Goal: Task Accomplishment & Management: Manage account settings

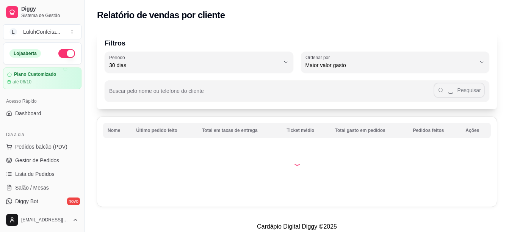
select select "30"
select select "HIGHEST_TOTAL_SPENT_WITH_ORDERS"
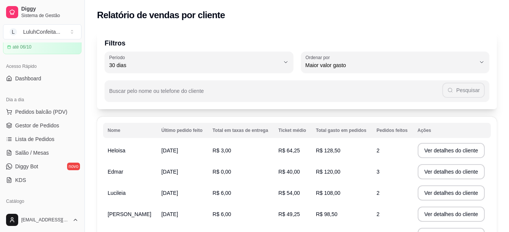
scroll to position [20, 0]
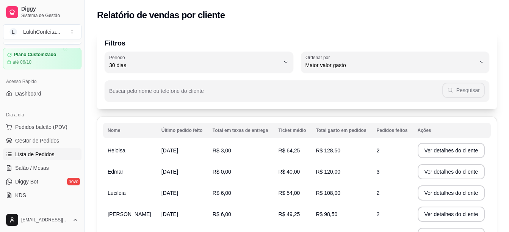
click at [49, 153] on span "Lista de Pedidos" at bounding box center [34, 155] width 39 height 8
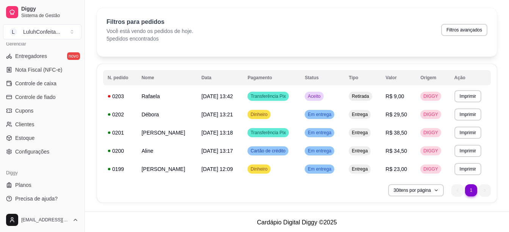
scroll to position [24, 0]
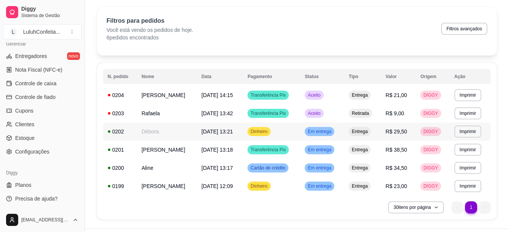
click at [333, 132] on span "Em entrega" at bounding box center [319, 132] width 27 height 6
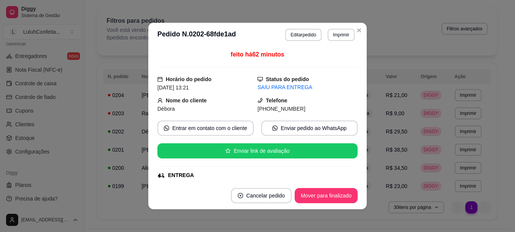
click at [315, 206] on footer "Cancelar pedido Mover para finalizado" at bounding box center [257, 195] width 218 height 27
click at [315, 197] on button "Mover para finalizado" at bounding box center [326, 195] width 63 height 15
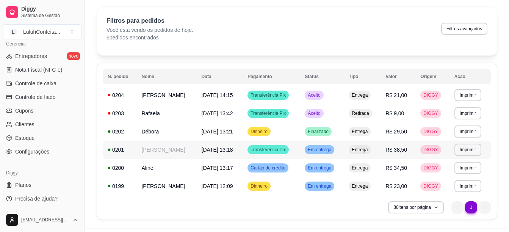
click at [333, 149] on span "Em entrega" at bounding box center [319, 150] width 27 height 6
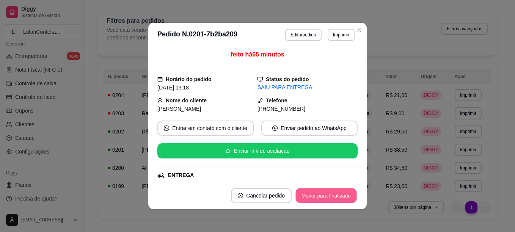
click at [321, 195] on button "Mover para finalizado" at bounding box center [326, 196] width 61 height 15
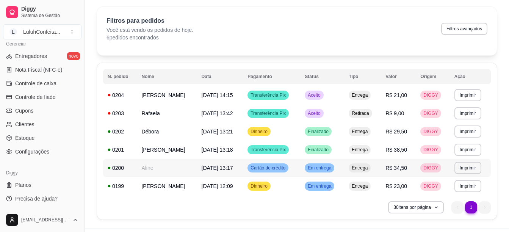
click at [333, 167] on span "Em entrega" at bounding box center [319, 168] width 27 height 6
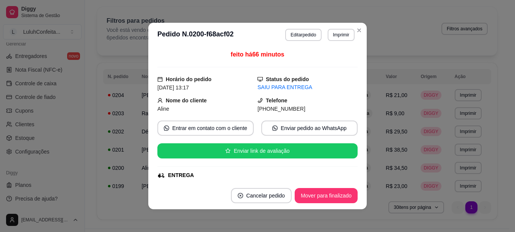
click at [343, 204] on footer "Cancelar pedido Mover para finalizado" at bounding box center [257, 195] width 218 height 27
click at [339, 195] on button "Mover para finalizado" at bounding box center [326, 196] width 61 height 15
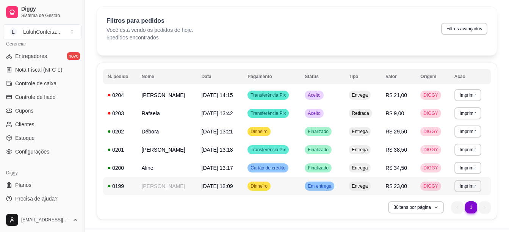
click at [333, 187] on span "Em entrega" at bounding box center [319, 186] width 27 height 6
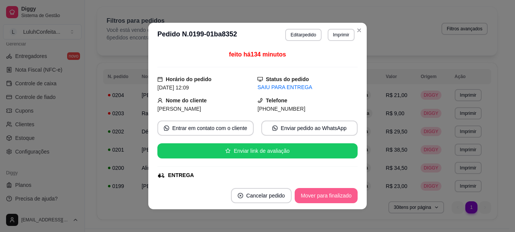
click at [333, 191] on button "Mover para finalizado" at bounding box center [326, 195] width 63 height 15
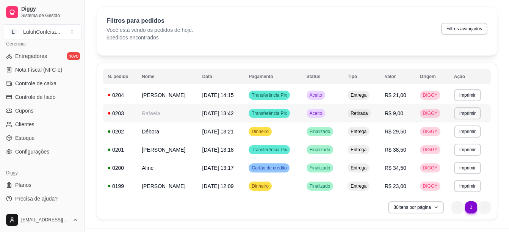
click at [324, 112] on span "Aceito" at bounding box center [316, 113] width 16 height 6
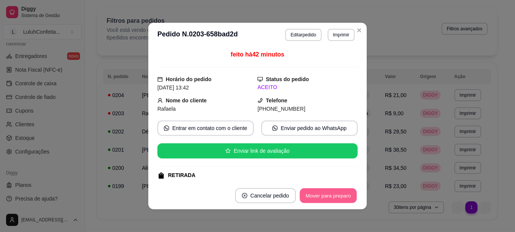
click at [332, 192] on button "Mover para preparo" at bounding box center [328, 196] width 57 height 15
click at [332, 195] on button "Mover para retirada disponível" at bounding box center [315, 196] width 81 height 15
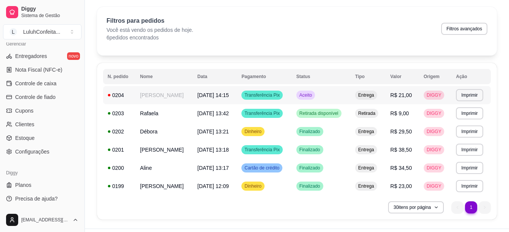
click at [315, 99] on div "Aceito" at bounding box center [306, 95] width 19 height 9
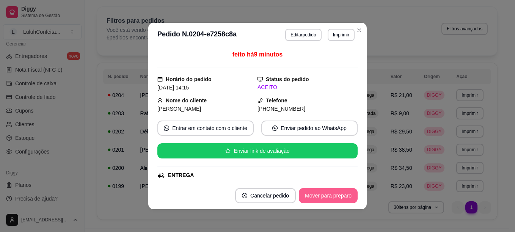
click at [329, 196] on button "Mover para preparo" at bounding box center [328, 195] width 59 height 15
click at [329, 196] on button "Mover para entrega" at bounding box center [328, 196] width 57 height 15
click at [326, 199] on button "Mover para finalizado" at bounding box center [326, 196] width 61 height 15
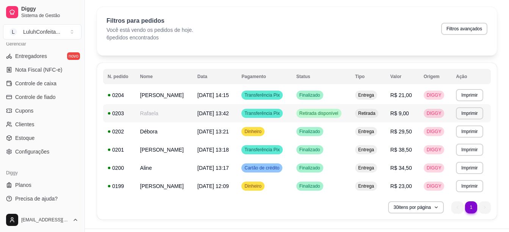
click at [326, 121] on td "Retirada disponível" at bounding box center [321, 113] width 59 height 18
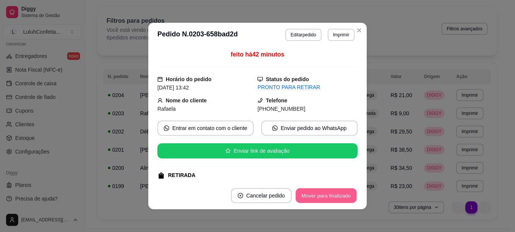
click at [331, 201] on button "Mover para finalizado" at bounding box center [326, 196] width 61 height 15
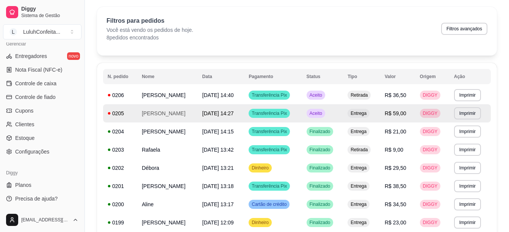
click at [325, 109] on div "Aceito" at bounding box center [316, 113] width 19 height 9
click at [324, 112] on span "Aceito" at bounding box center [316, 113] width 16 height 6
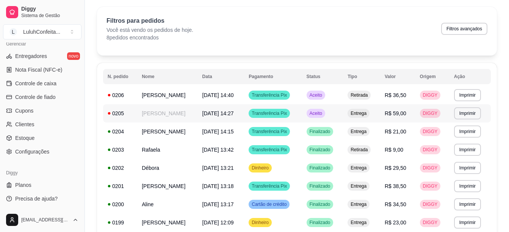
click at [361, 115] on span "Entrega" at bounding box center [358, 113] width 19 height 6
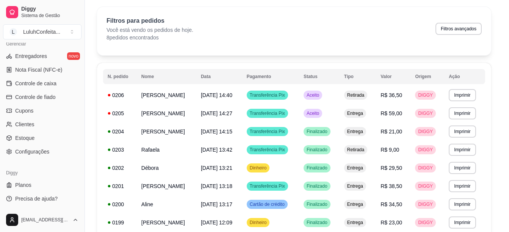
click at [361, 115] on div "feito há 22 minutos Horário do pedido [DATE] 14:27 Status do pedido ACEITO Nome…" at bounding box center [254, 115] width 223 height 138
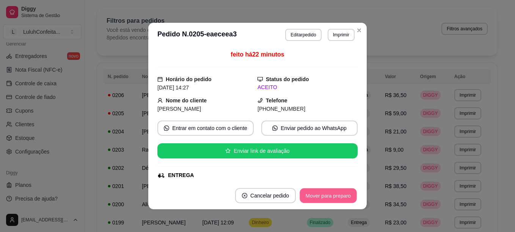
click at [349, 194] on button "Mover para preparo" at bounding box center [328, 196] width 57 height 15
click at [349, 194] on button "Mover para entrega" at bounding box center [328, 196] width 57 height 15
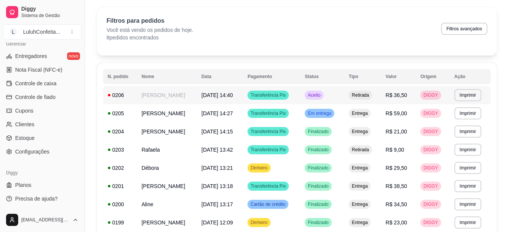
click at [324, 99] on div "Aceito" at bounding box center [314, 95] width 19 height 9
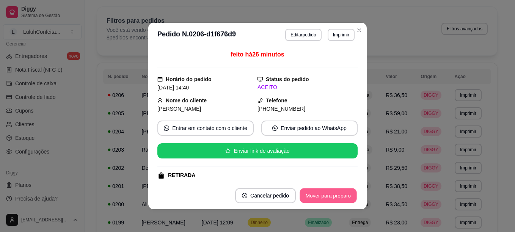
click at [333, 201] on button "Mover para preparo" at bounding box center [328, 196] width 57 height 15
click at [333, 201] on button "Mover para retirada disponível" at bounding box center [315, 196] width 81 height 15
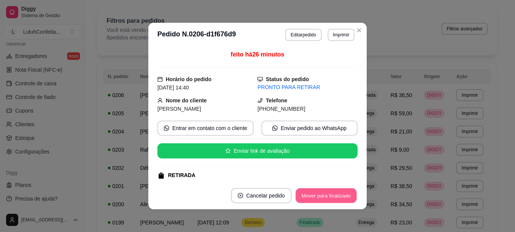
click at [333, 201] on button "Mover para finalizado" at bounding box center [326, 196] width 61 height 15
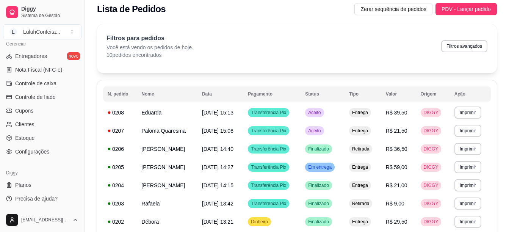
scroll to position [0, 0]
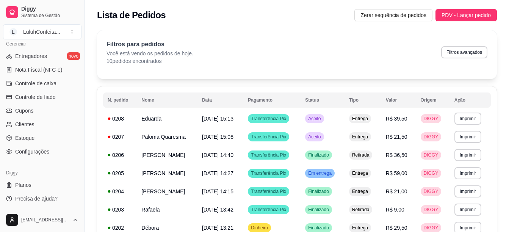
click at [279, 57] on div "Filtros para pedidos Você está vendo os pedidos de hoje. 10 pedidos encontrados…" at bounding box center [297, 52] width 381 height 25
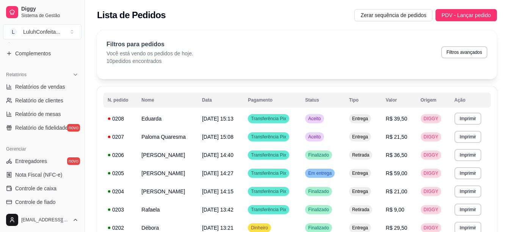
scroll to position [207, 0]
click at [44, 86] on span "Relatórios de vendas" at bounding box center [40, 88] width 50 height 8
select select "ALL"
select select "0"
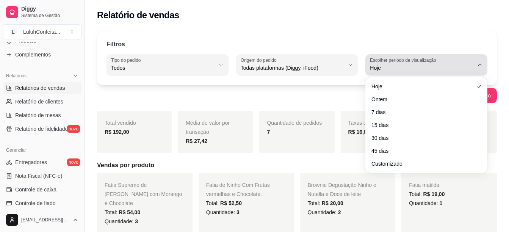
click at [480, 65] on icon "button" at bounding box center [480, 65] width 6 height 6
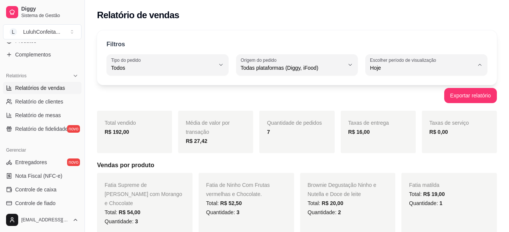
click at [392, 99] on span "Ontem" at bounding box center [423, 98] width 98 height 7
type input "1"
select select "1"
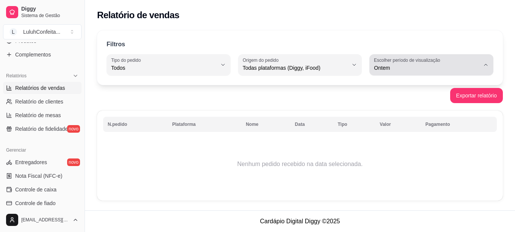
click at [485, 63] on icon "button" at bounding box center [486, 65] width 6 height 6
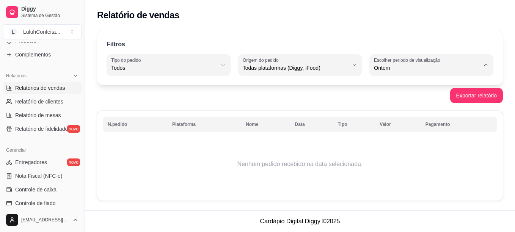
click at [382, 88] on span "Hoje" at bounding box center [428, 85] width 100 height 7
type input "0"
select select "0"
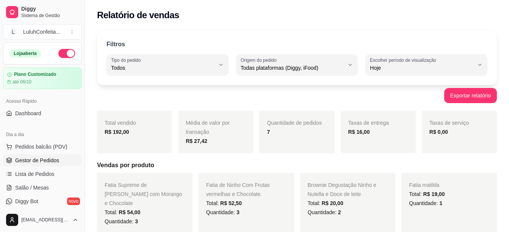
click at [35, 162] on span "Gestor de Pedidos" at bounding box center [37, 161] width 44 height 8
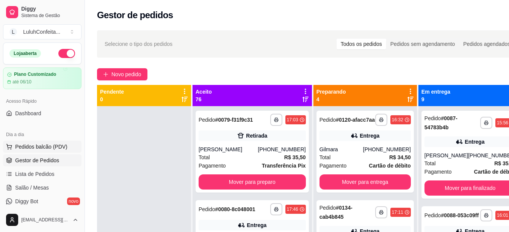
click at [36, 145] on span "Pedidos balcão (PDV)" at bounding box center [41, 147] width 52 height 8
click at [47, 178] on span "Lista de Pedidos" at bounding box center [34, 174] width 39 height 8
